Goal: Task Accomplishment & Management: Manage account settings

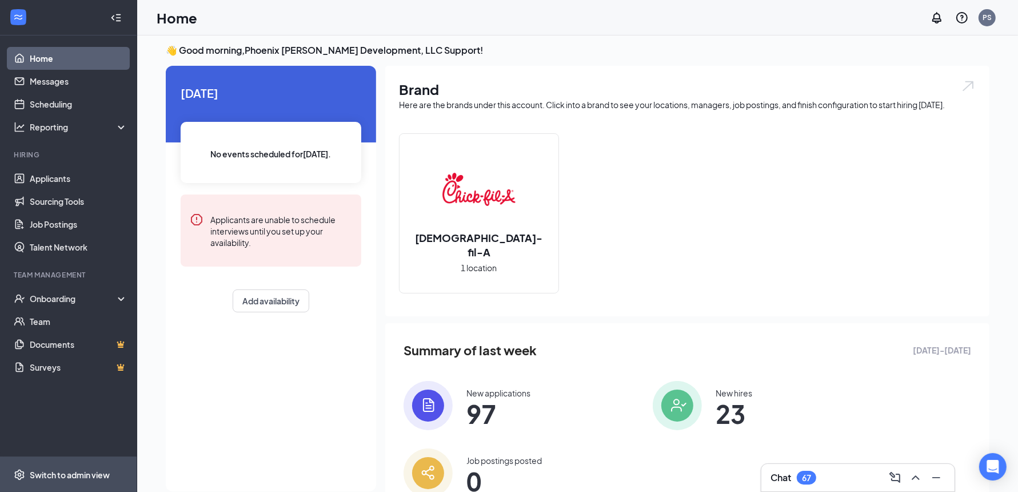
scroll to position [6, 0]
click at [58, 474] on div "Switch to admin view" at bounding box center [70, 474] width 80 height 11
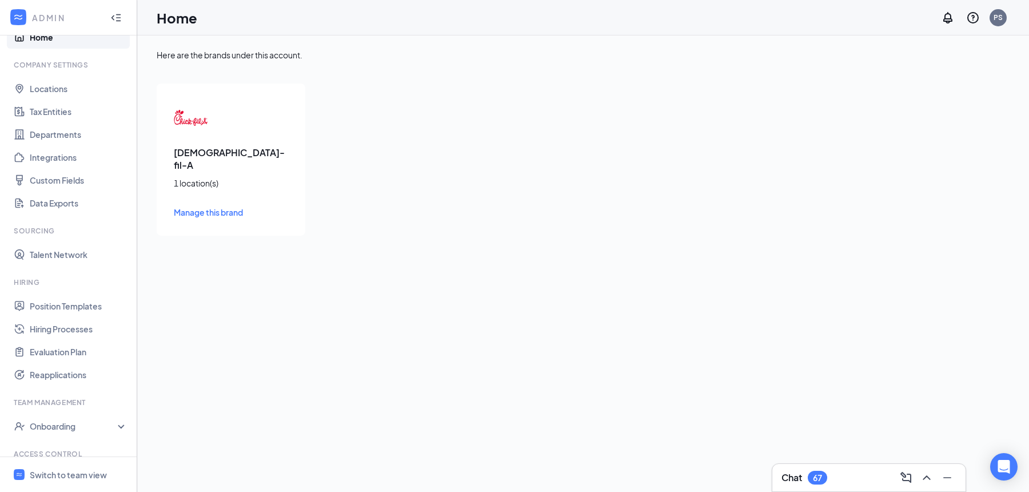
scroll to position [81, 0]
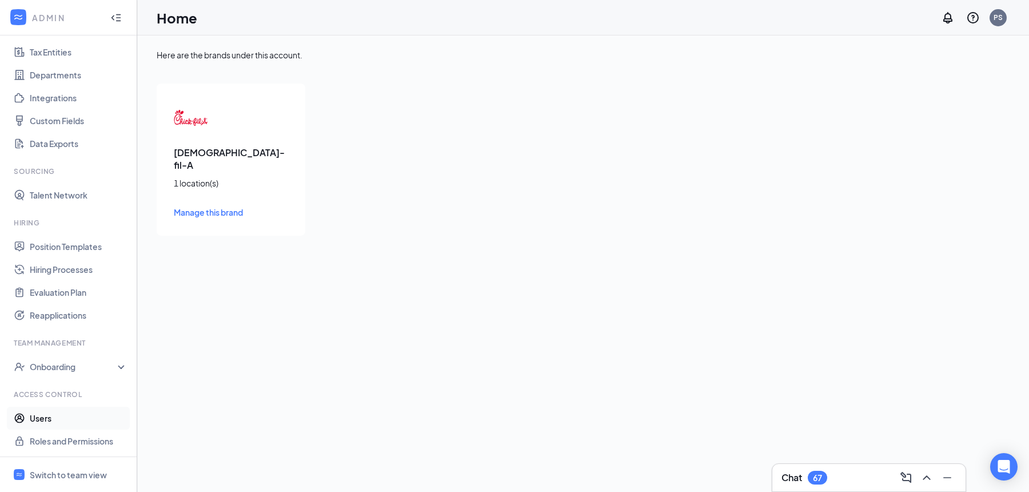
click at [73, 418] on link "Users" at bounding box center [79, 417] width 98 height 23
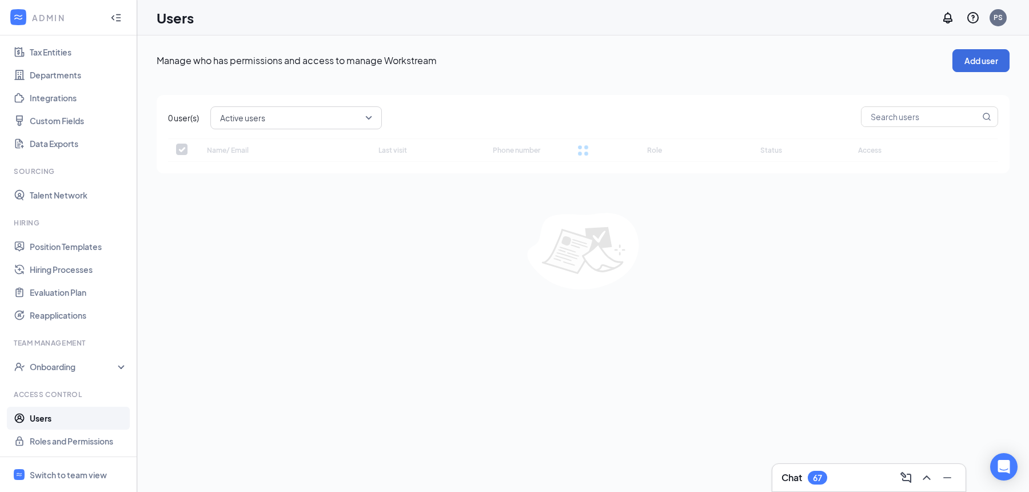
checkbox input "false"
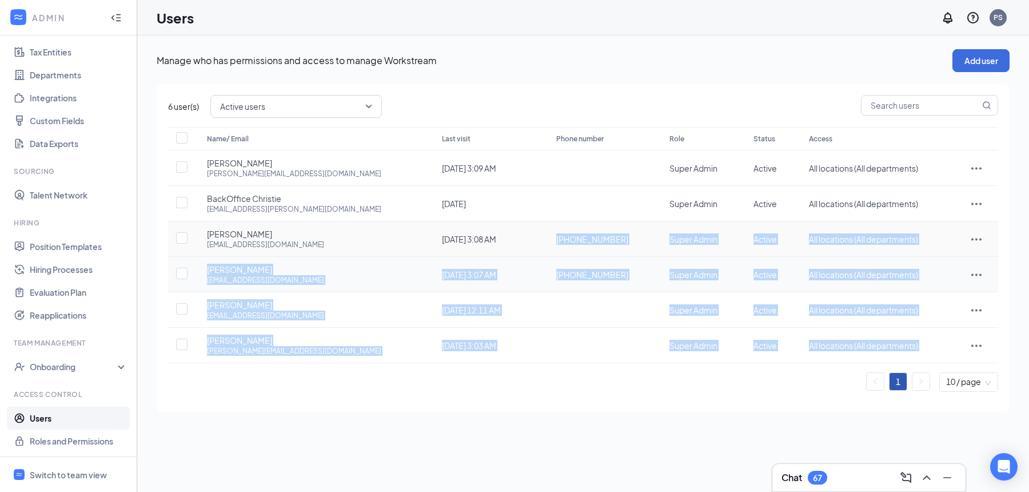
drag, startPoint x: 616, startPoint y: 239, endPoint x: 522, endPoint y: 257, distance: 95.5
click at [545, 240] on td "+1 (312) 848-6439" at bounding box center [601, 238] width 113 height 35
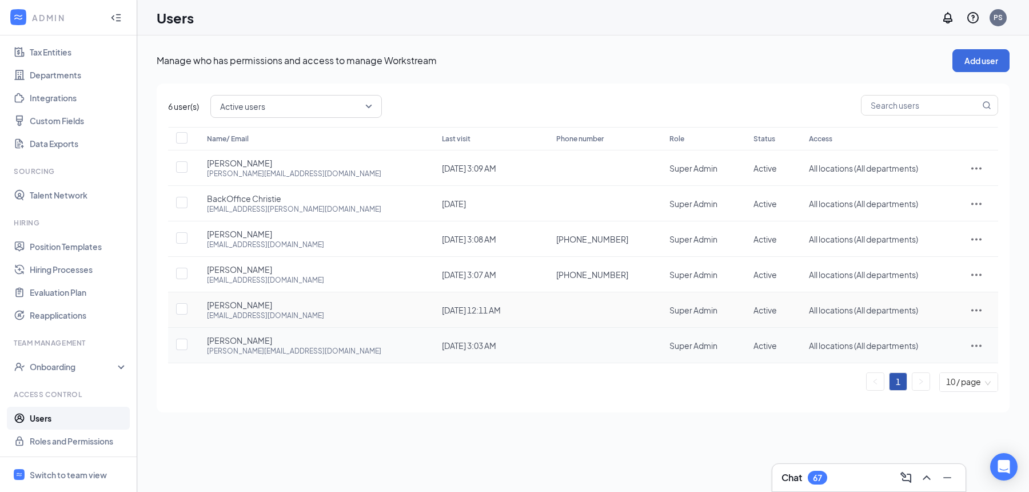
click at [549, 334] on td at bounding box center [601, 344] width 113 height 35
click at [627, 238] on div "+1 (312) 848-6439" at bounding box center [601, 238] width 90 height 11
drag, startPoint x: 625, startPoint y: 238, endPoint x: 540, endPoint y: 236, distance: 85.2
click at [545, 236] on td "+1 (312) 848-6439" at bounding box center [601, 238] width 113 height 35
copy span "+1 (312) 848-6439"
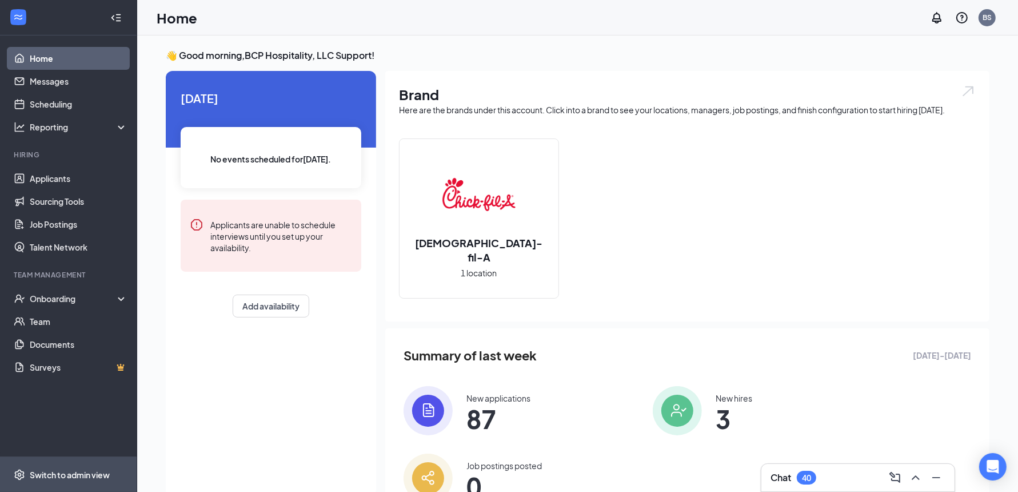
click at [99, 466] on span "Switch to admin view" at bounding box center [79, 474] width 98 height 35
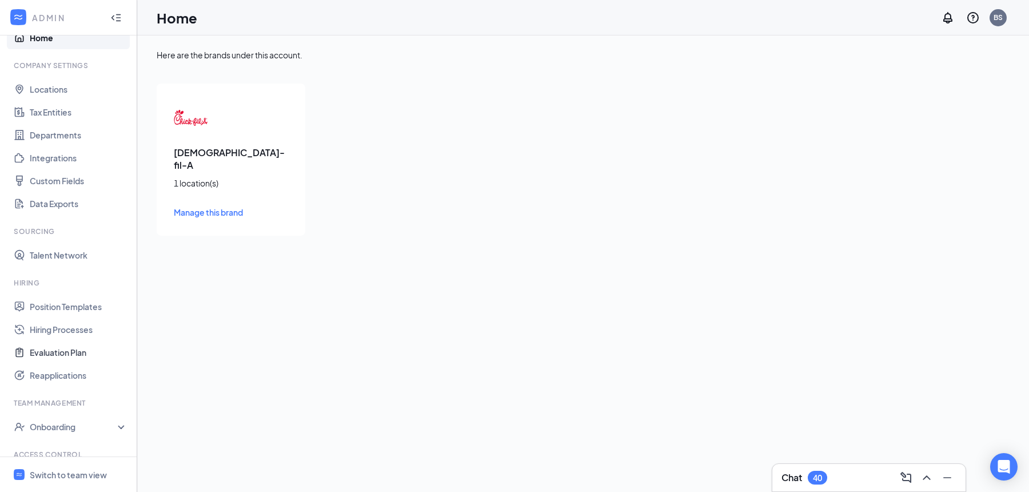
scroll to position [81, 0]
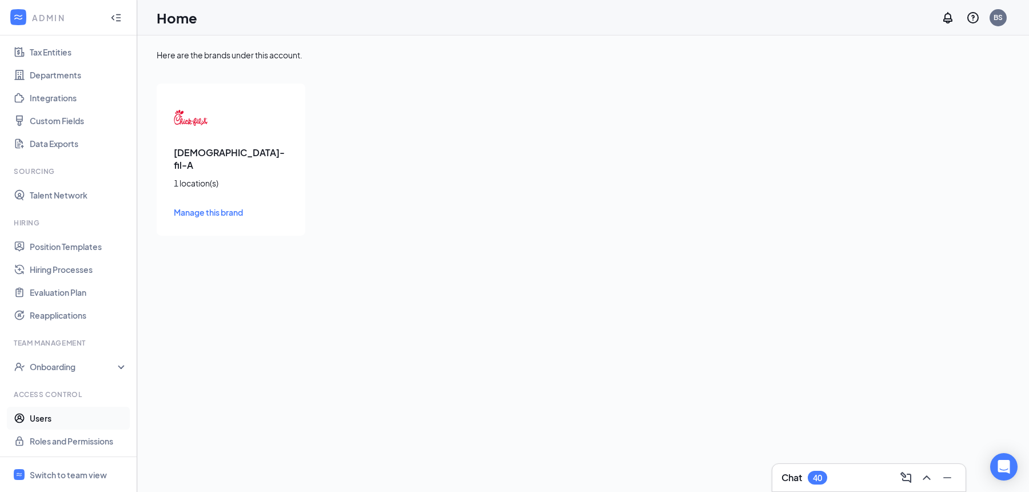
click at [62, 417] on link "Users" at bounding box center [79, 417] width 98 height 23
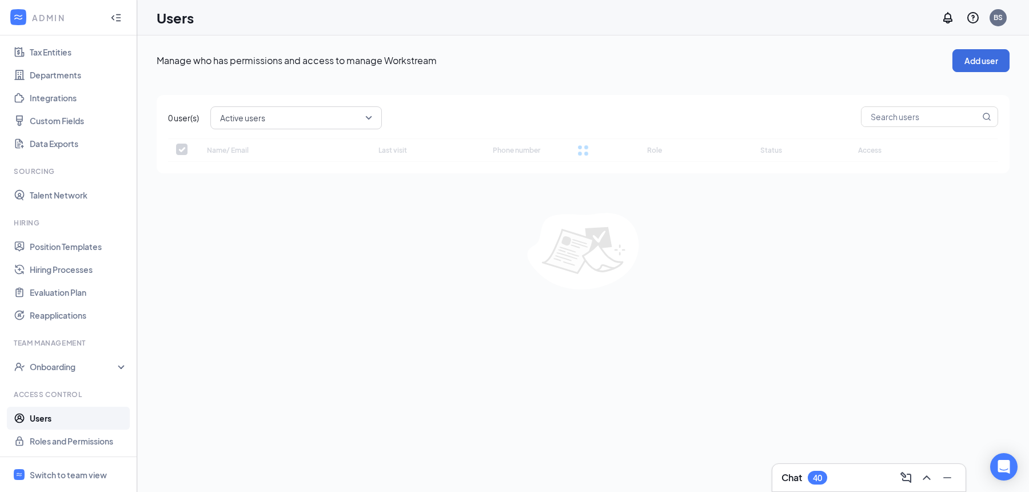
checkbox input "false"
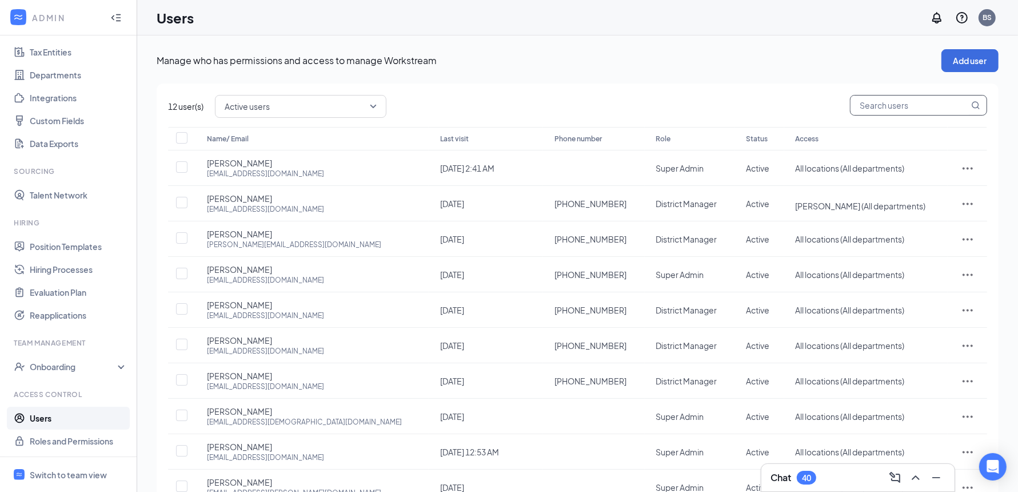
click at [877, 113] on input "text" at bounding box center [909, 104] width 118 height 19
type input "norre"
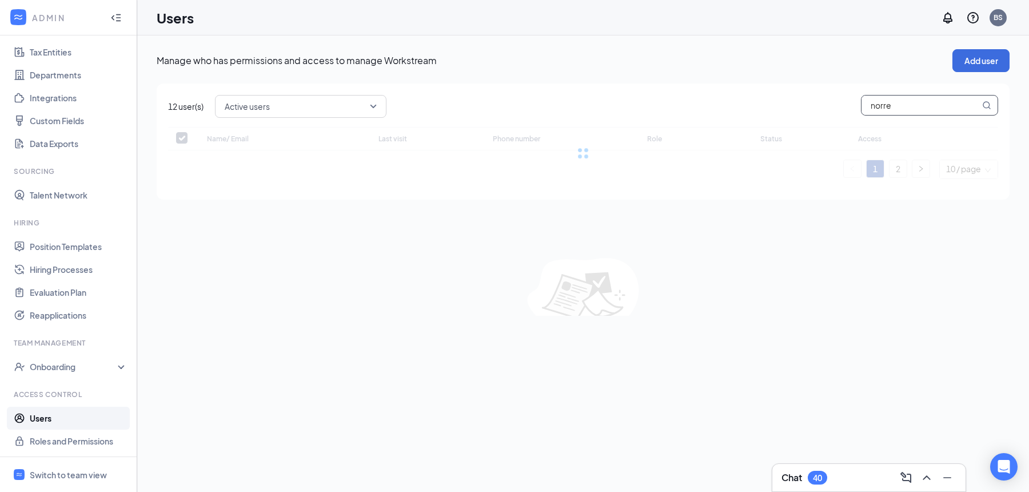
checkbox input "false"
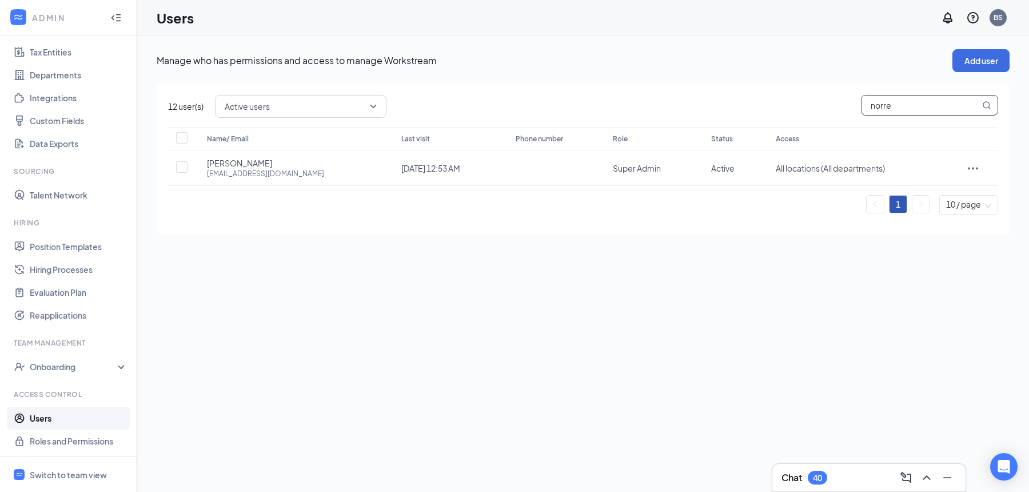
type input "norre"
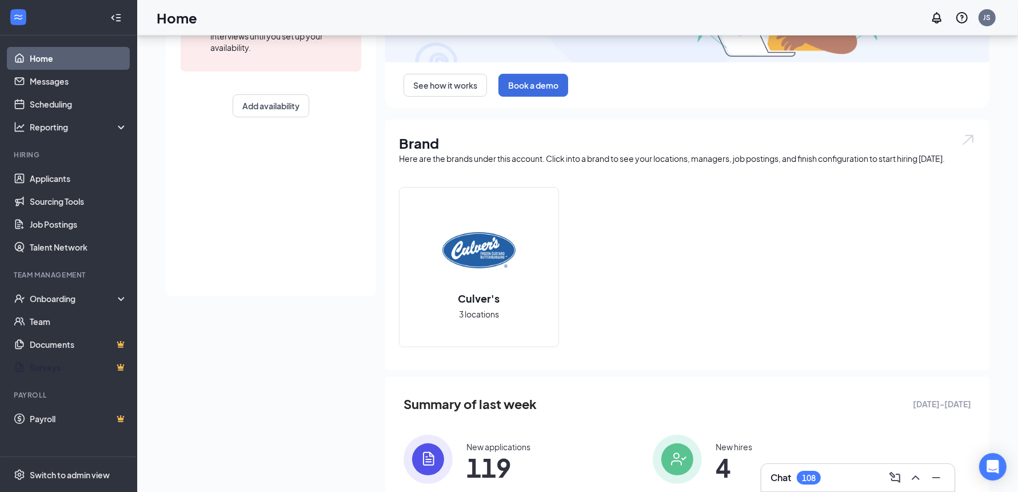
scroll to position [238, 0]
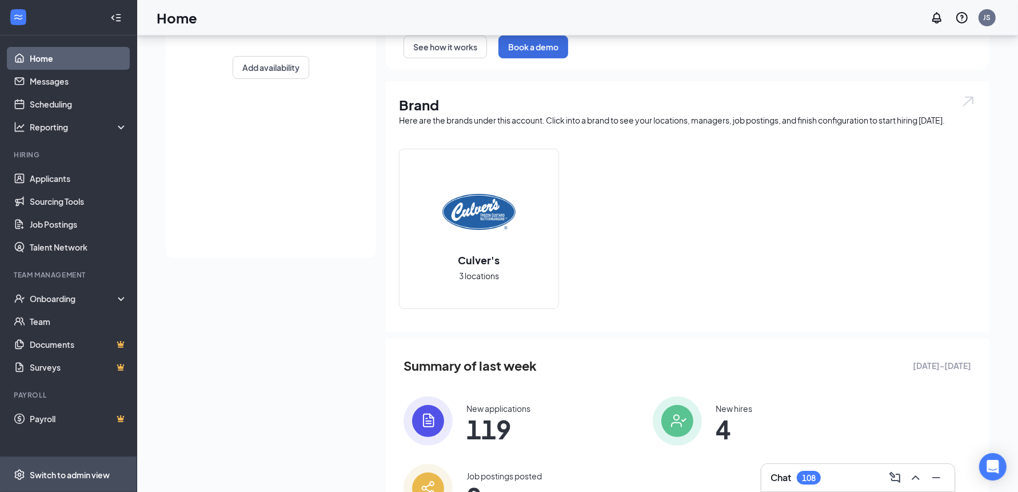
click at [53, 474] on div "Switch to admin view" at bounding box center [70, 474] width 80 height 11
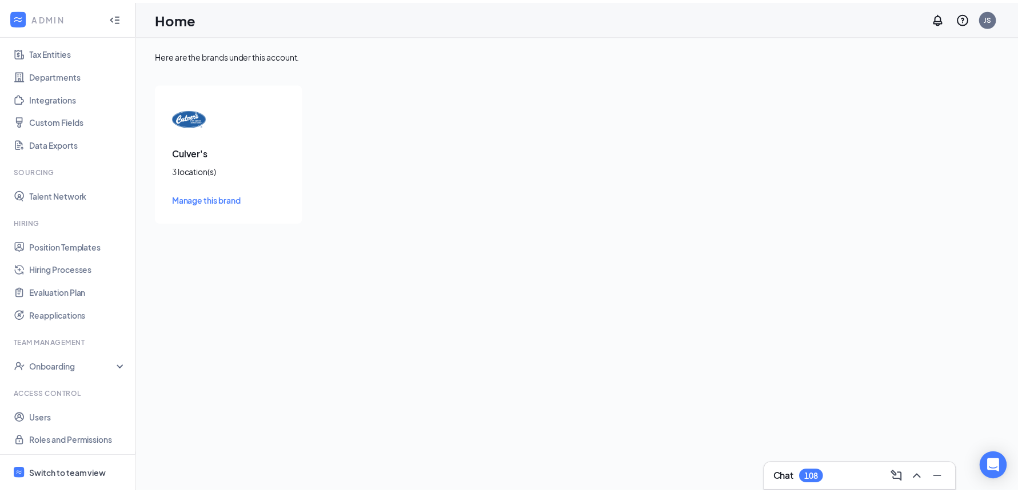
scroll to position [81, 0]
click at [56, 416] on link "Users" at bounding box center [79, 417] width 98 height 23
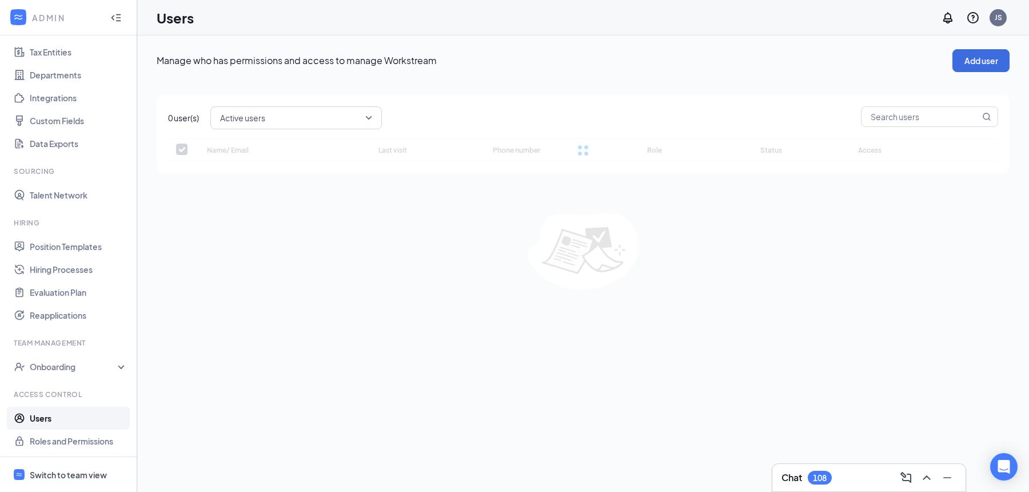
checkbox input "false"
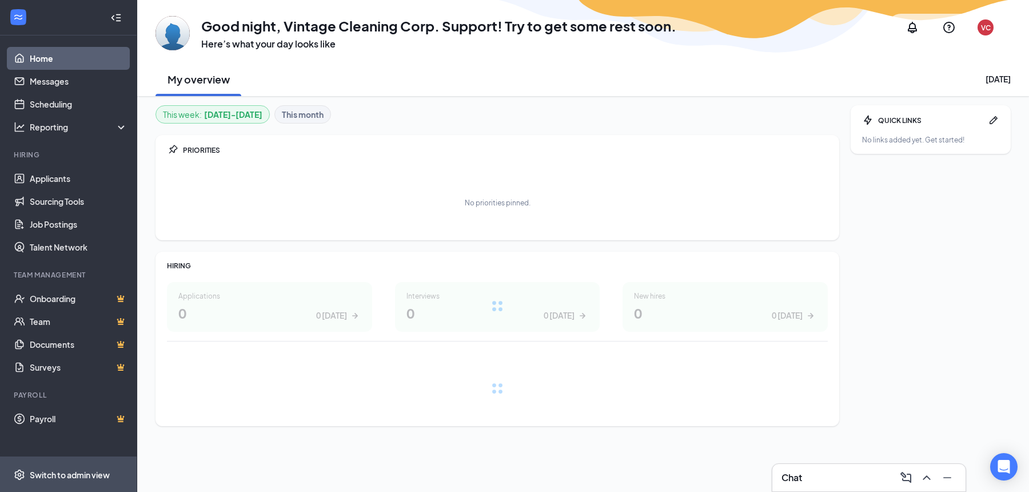
click at [70, 478] on div "Switch to admin view" at bounding box center [70, 474] width 80 height 11
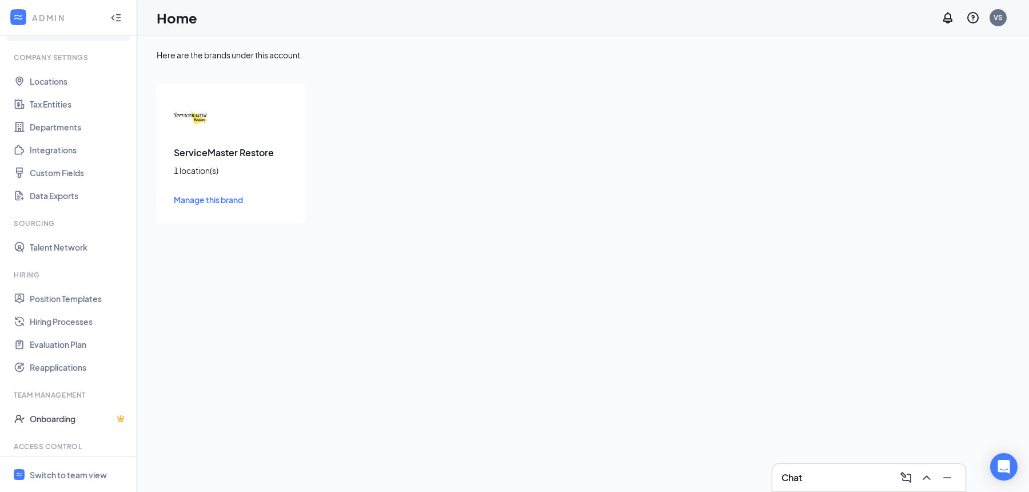
scroll to position [81, 0]
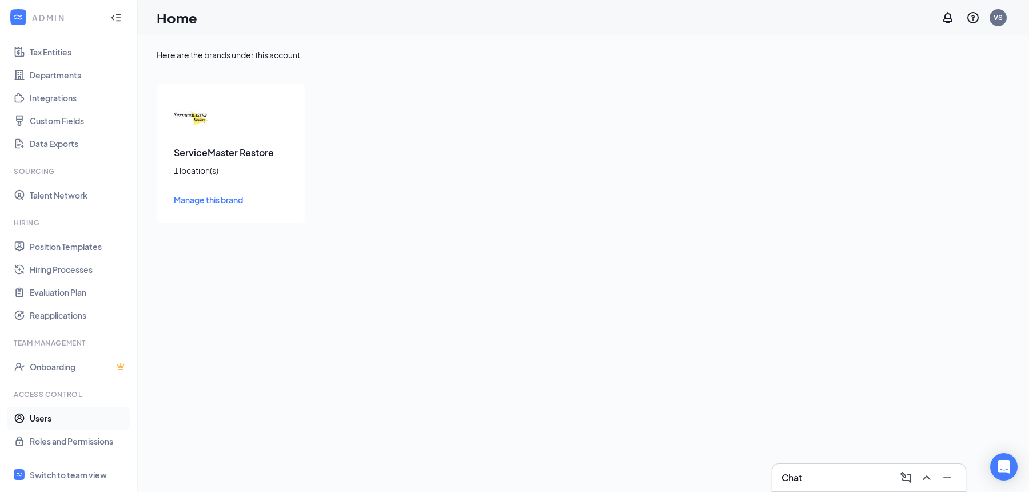
click at [53, 421] on link "Users" at bounding box center [79, 417] width 98 height 23
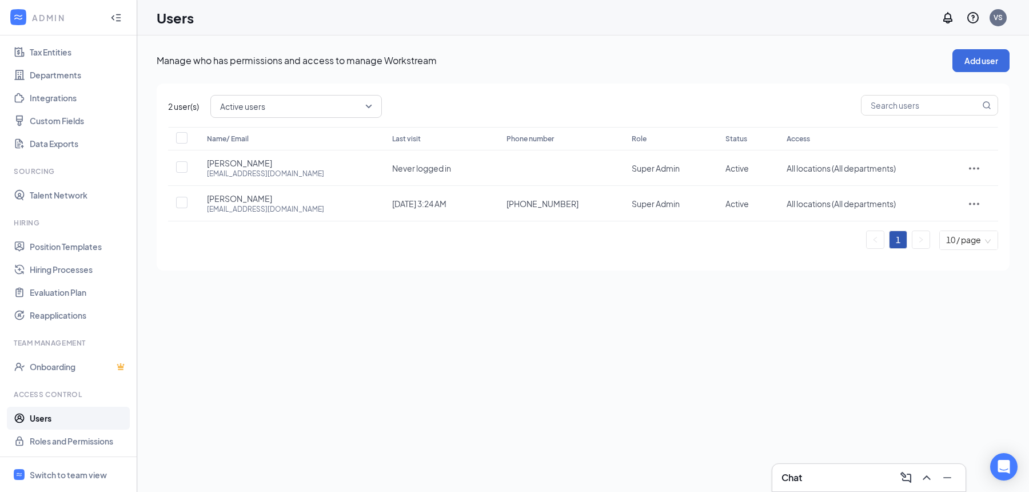
click at [371, 109] on span "Active users" at bounding box center [296, 106] width 152 height 19
click at [307, 139] on span "All users" at bounding box center [295, 137] width 153 height 13
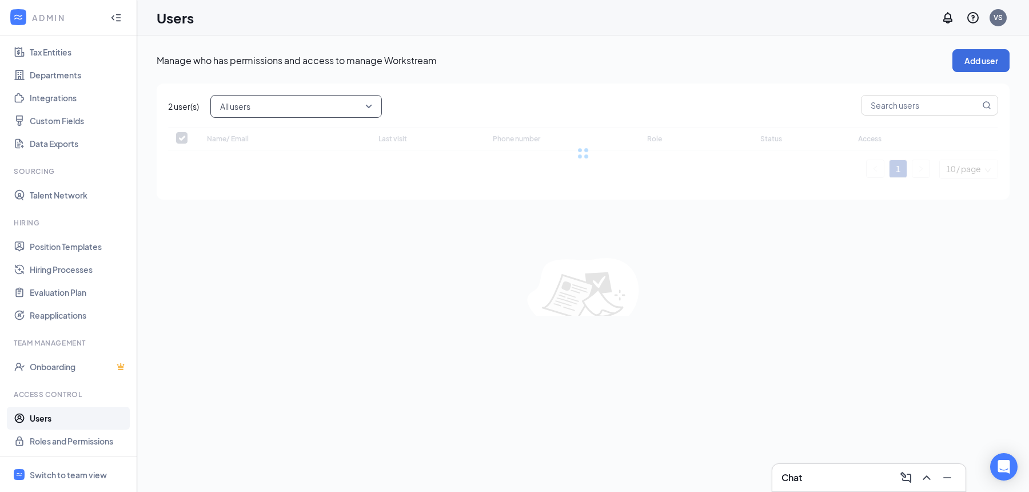
checkbox input "false"
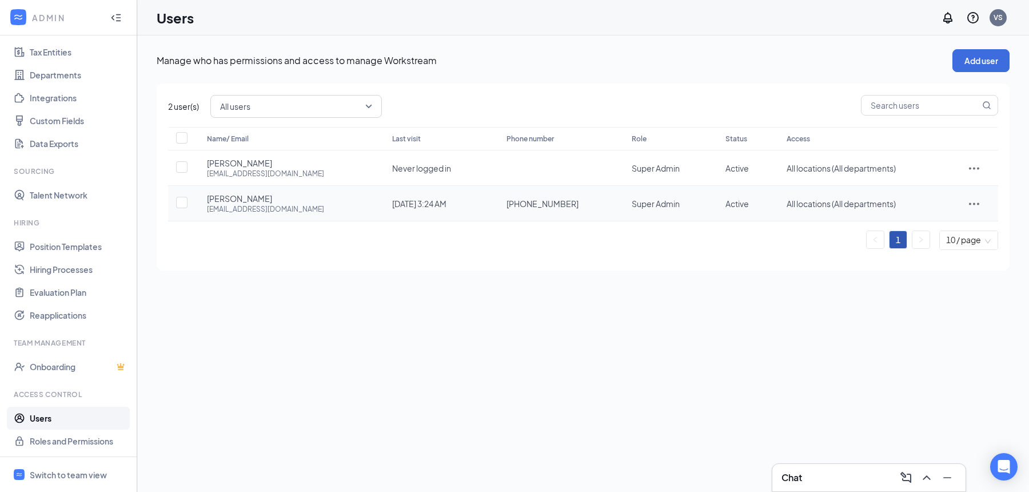
click at [972, 202] on icon "ActionsIcon" at bounding box center [974, 204] width 14 height 14
drag, startPoint x: 922, startPoint y: 228, endPoint x: 913, endPoint y: 238, distance: 13.3
click at [922, 228] on span "Edit user" at bounding box center [922, 226] width 33 height 10
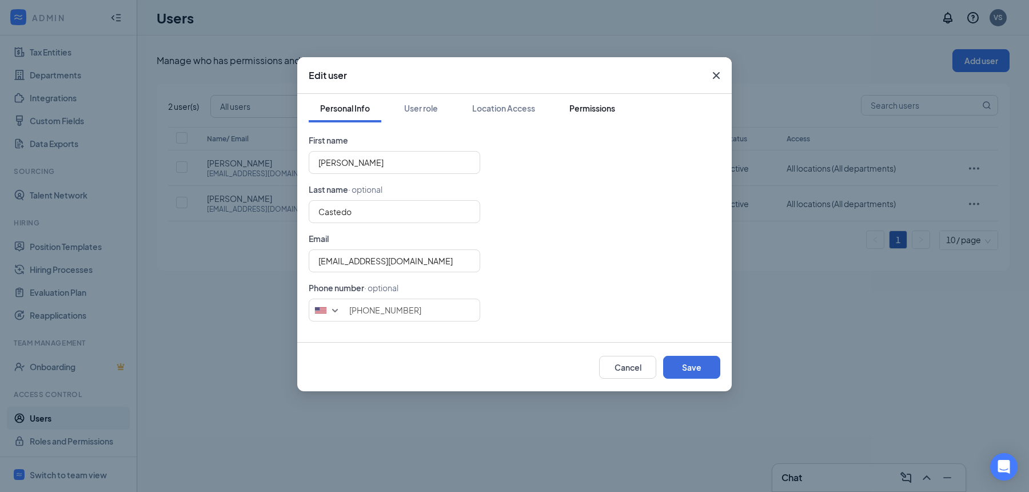
click at [602, 113] on div "Permissions" at bounding box center [592, 107] width 46 height 11
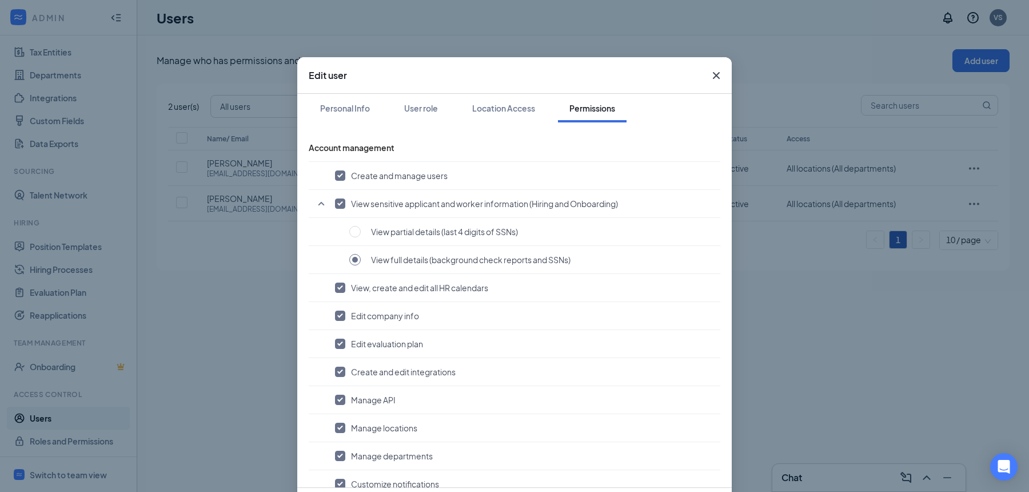
click at [710, 77] on icon "Cross" at bounding box center [716, 76] width 14 height 14
